Goal: Check status: Check status

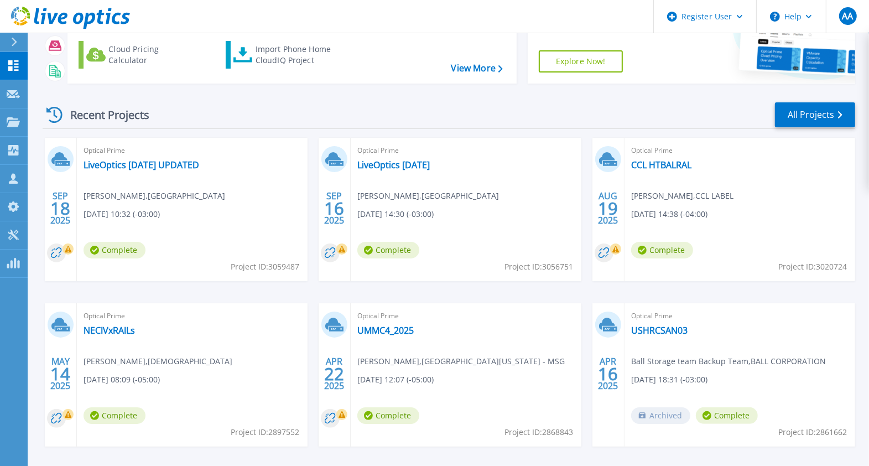
scroll to position [103, 0]
click at [375, 332] on link "UMMC4_2025" at bounding box center [385, 329] width 56 height 11
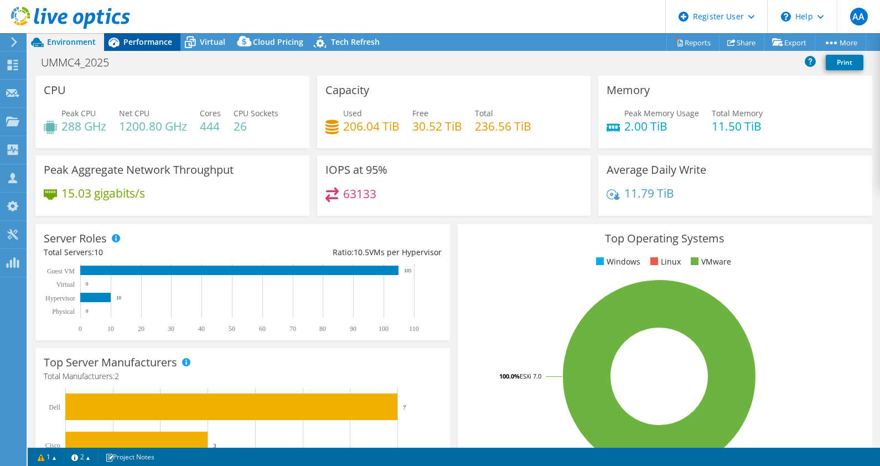
click at [144, 34] on div "Performance" at bounding box center [142, 42] width 76 height 18
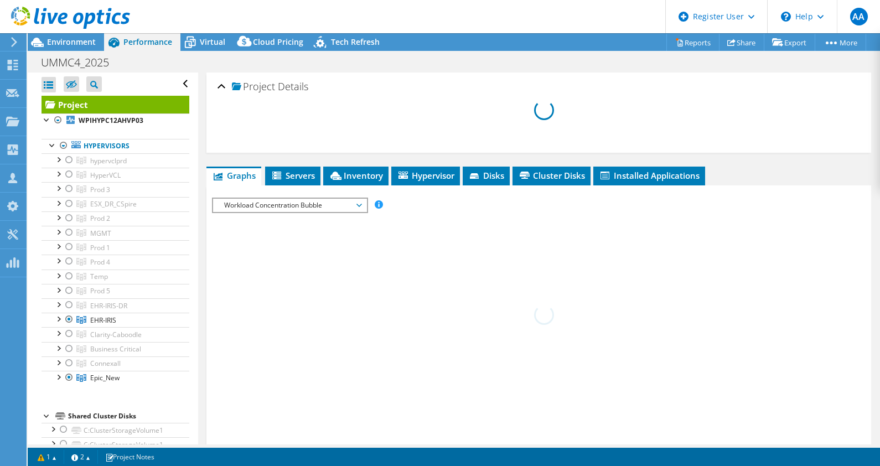
select select "USD"
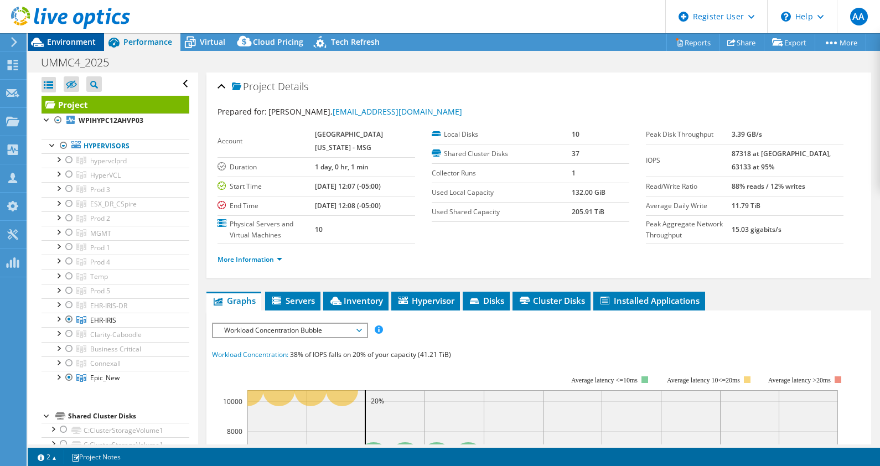
click at [67, 45] on span "Environment" at bounding box center [71, 42] width 49 height 11
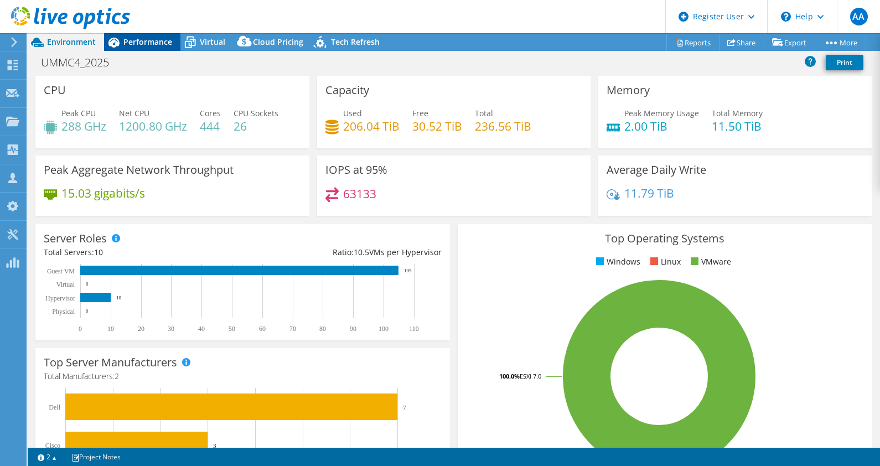
click at [150, 48] on div "Performance" at bounding box center [142, 42] width 76 height 18
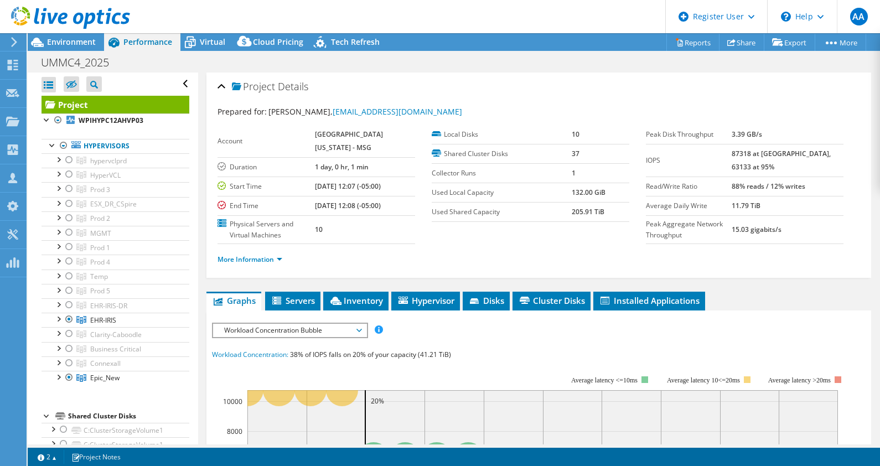
scroll to position [126, 0]
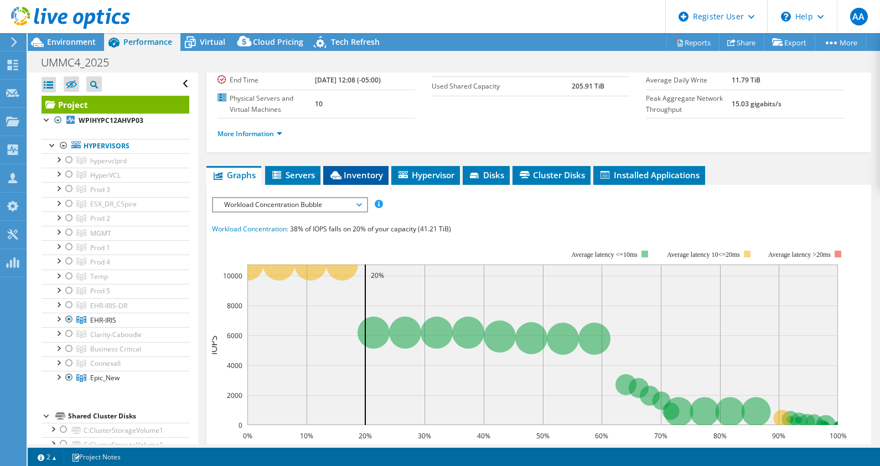
click at [350, 169] on span "Inventory" at bounding box center [356, 174] width 54 height 11
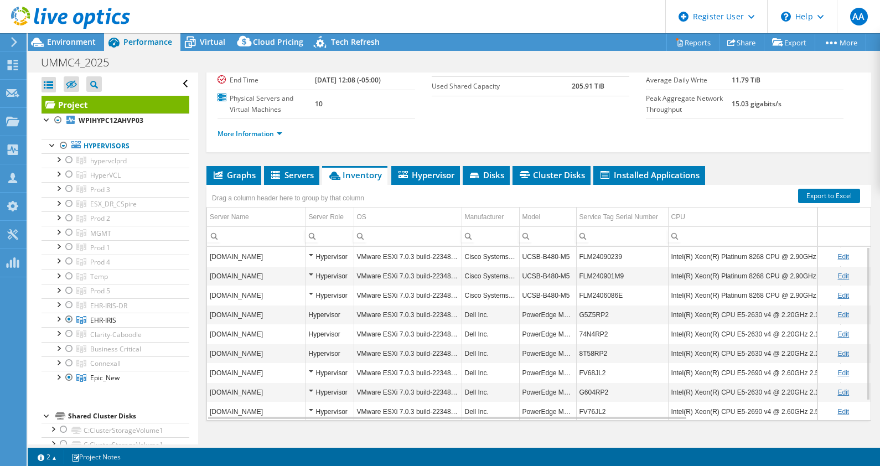
scroll to position [0, 0]
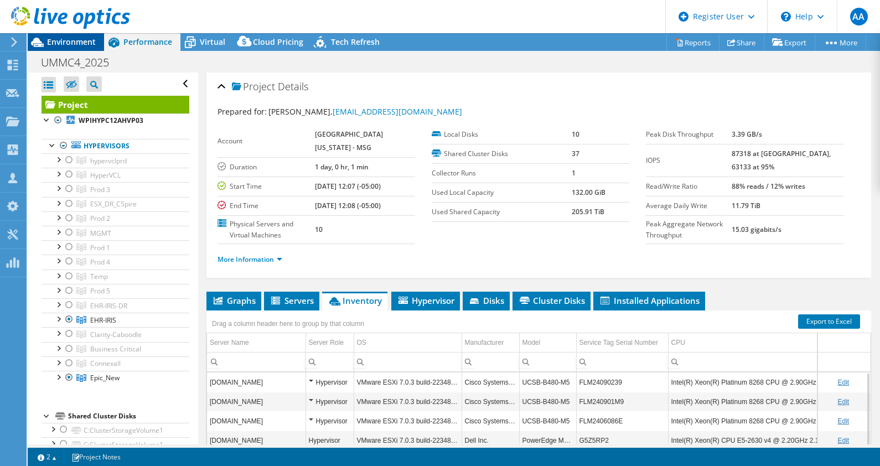
click at [67, 45] on span "Environment" at bounding box center [71, 42] width 49 height 11
